Goal: Find specific page/section: Find specific page/section

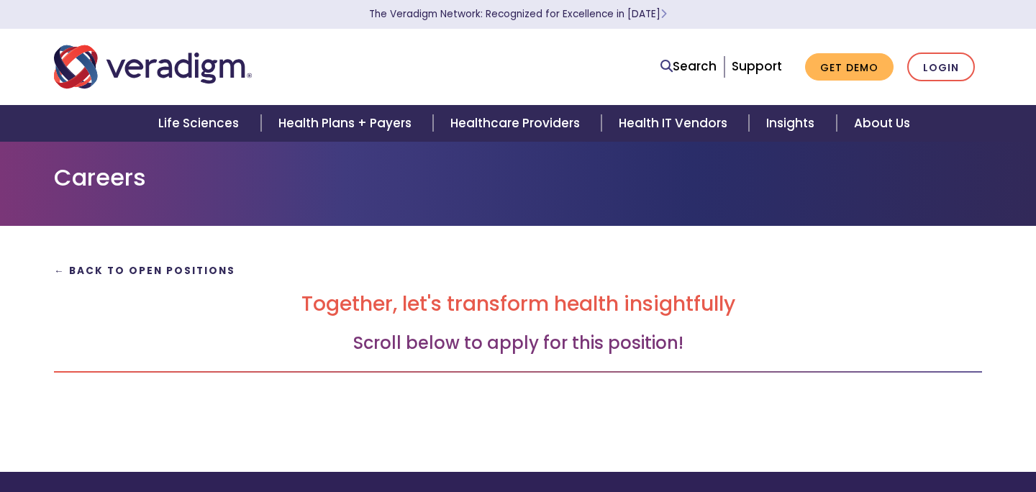
click at [168, 268] on strong "← Back to Open Positions" at bounding box center [144, 271] width 181 height 14
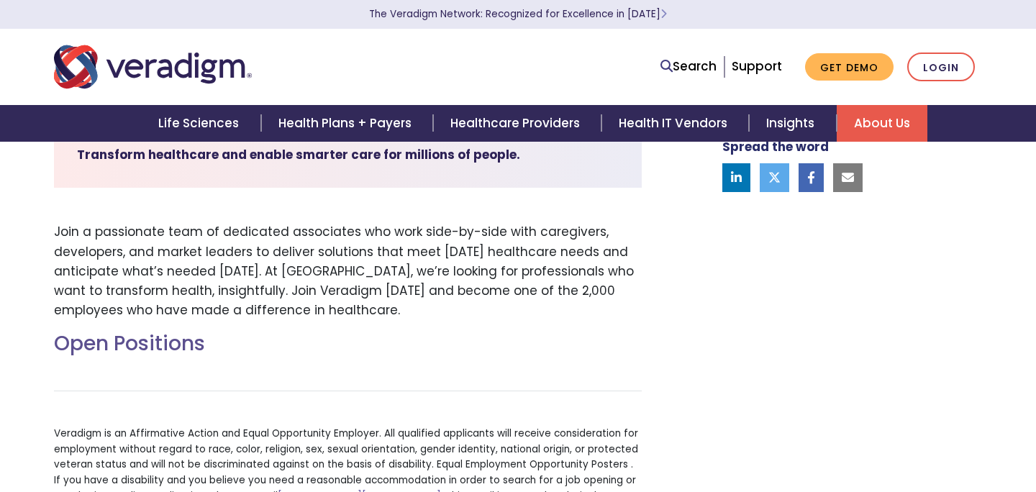
scroll to position [410, 0]
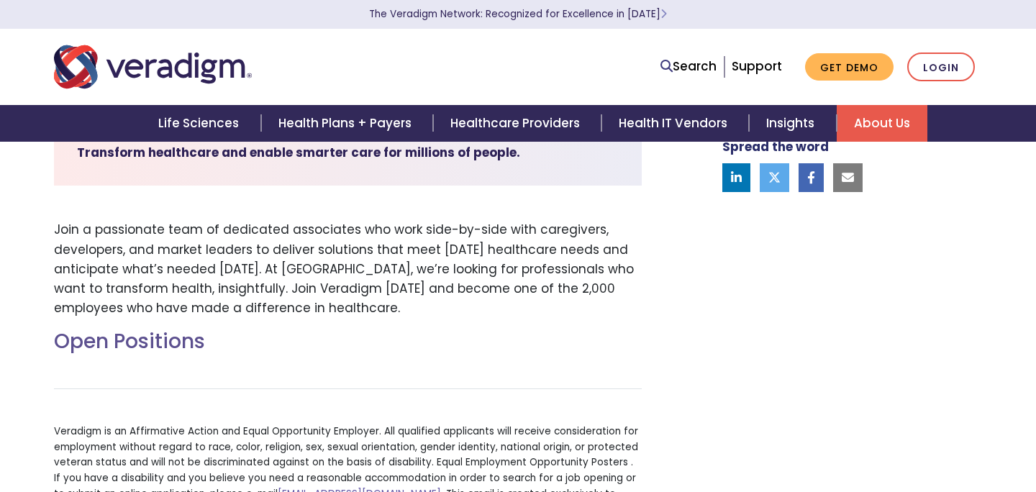
click at [133, 347] on h2 "Open Positions" at bounding box center [348, 341] width 588 height 24
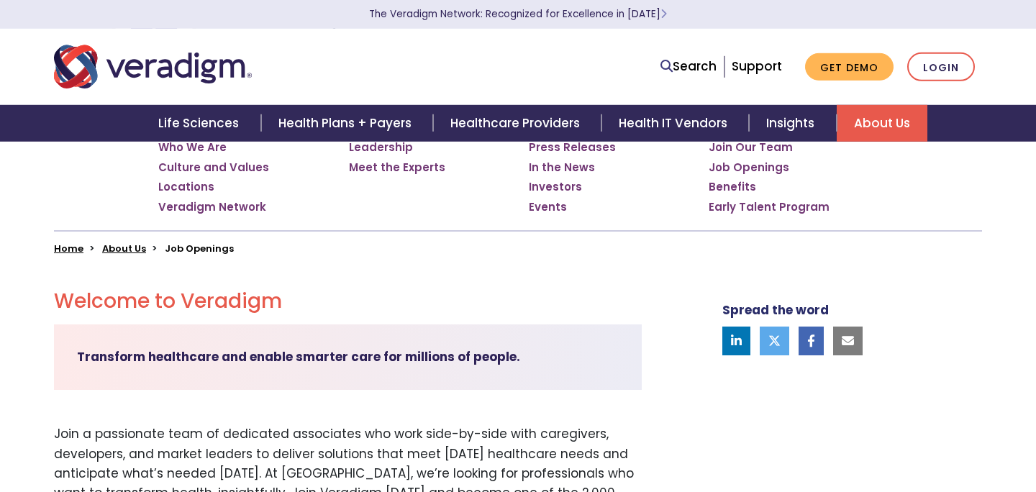
scroll to position [0, 0]
